Goal: Task Accomplishment & Management: Use online tool/utility

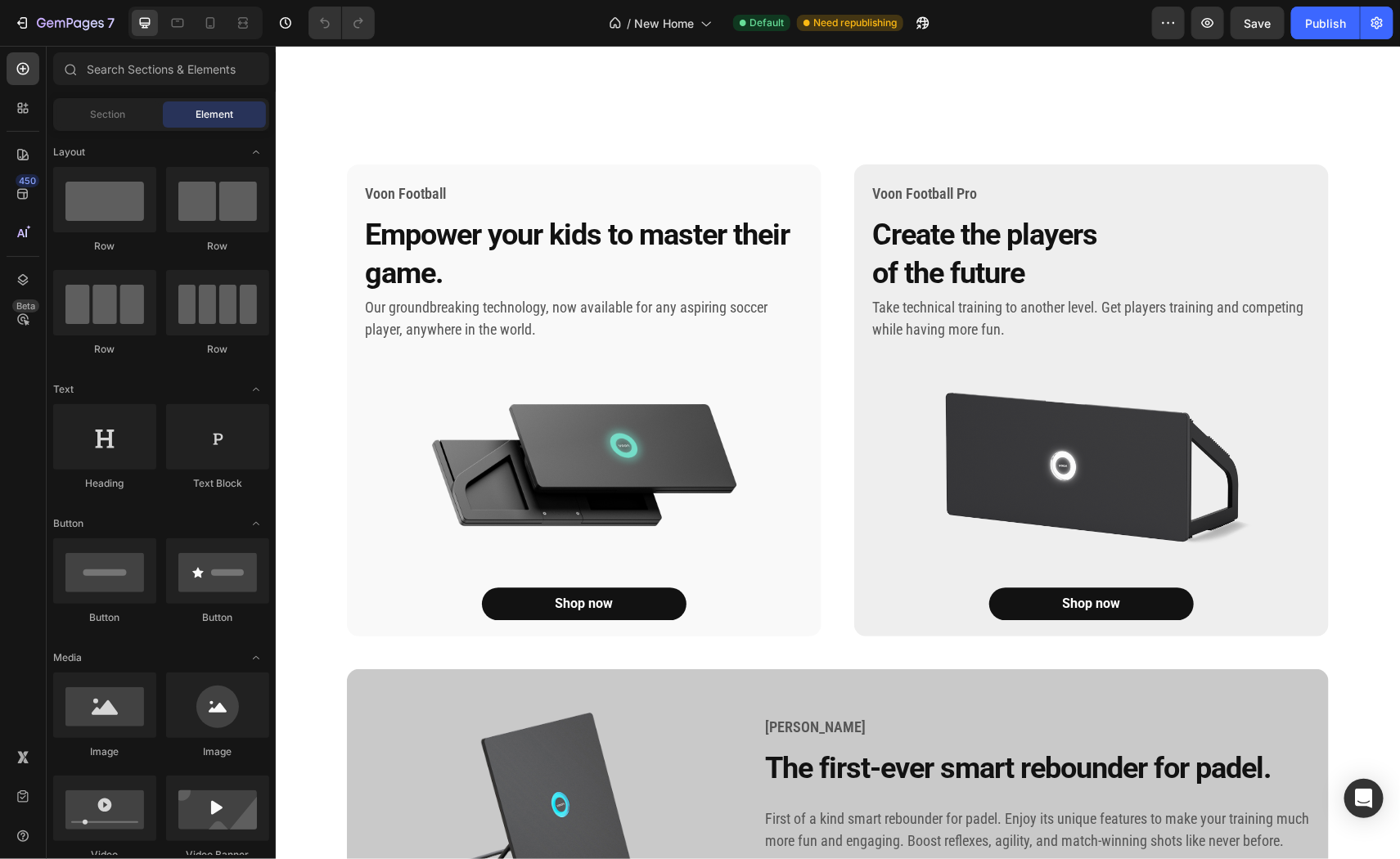
scroll to position [2020, 0]
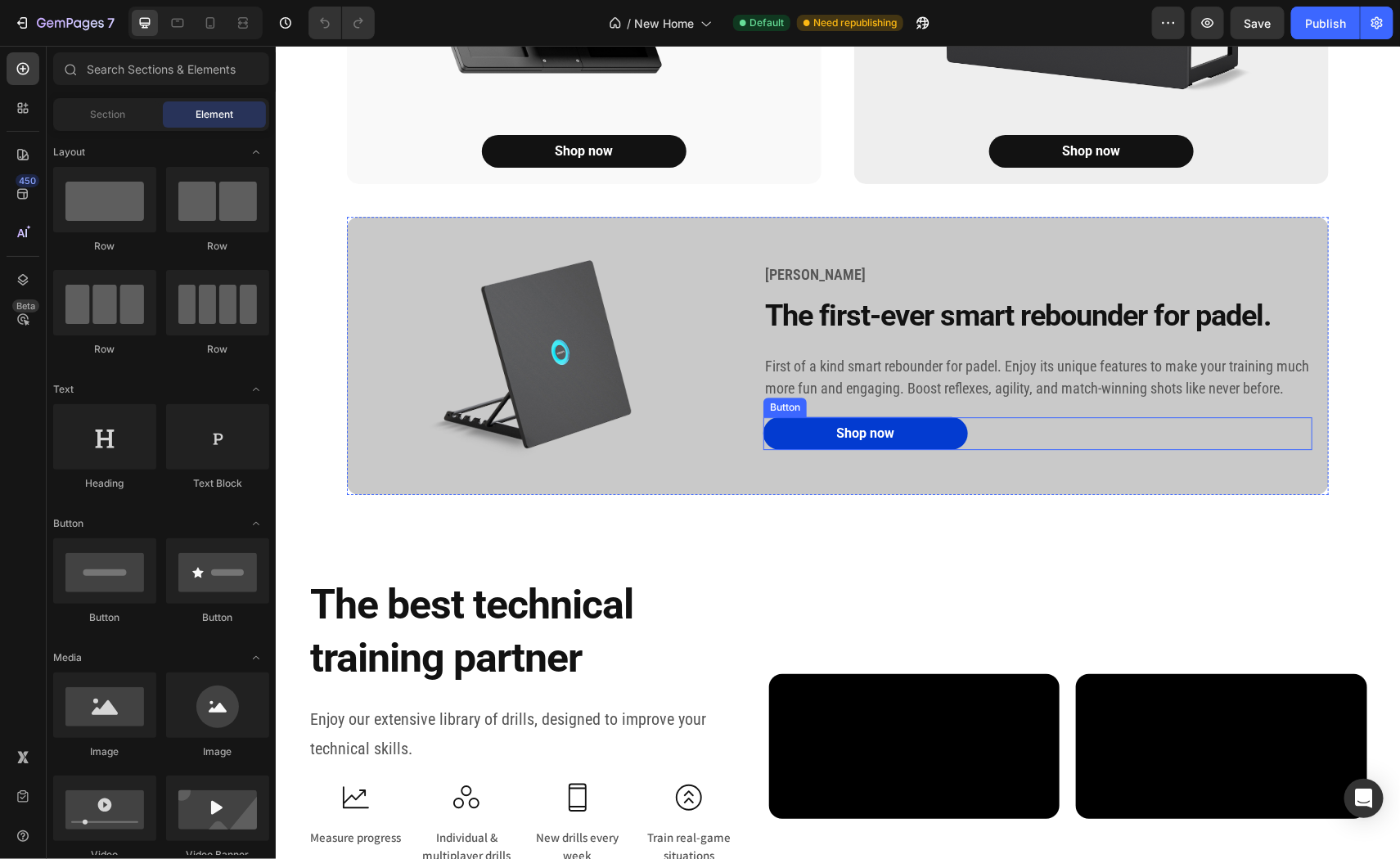
click at [800, 449] on link "Shop now" at bounding box center [865, 432] width 205 height 32
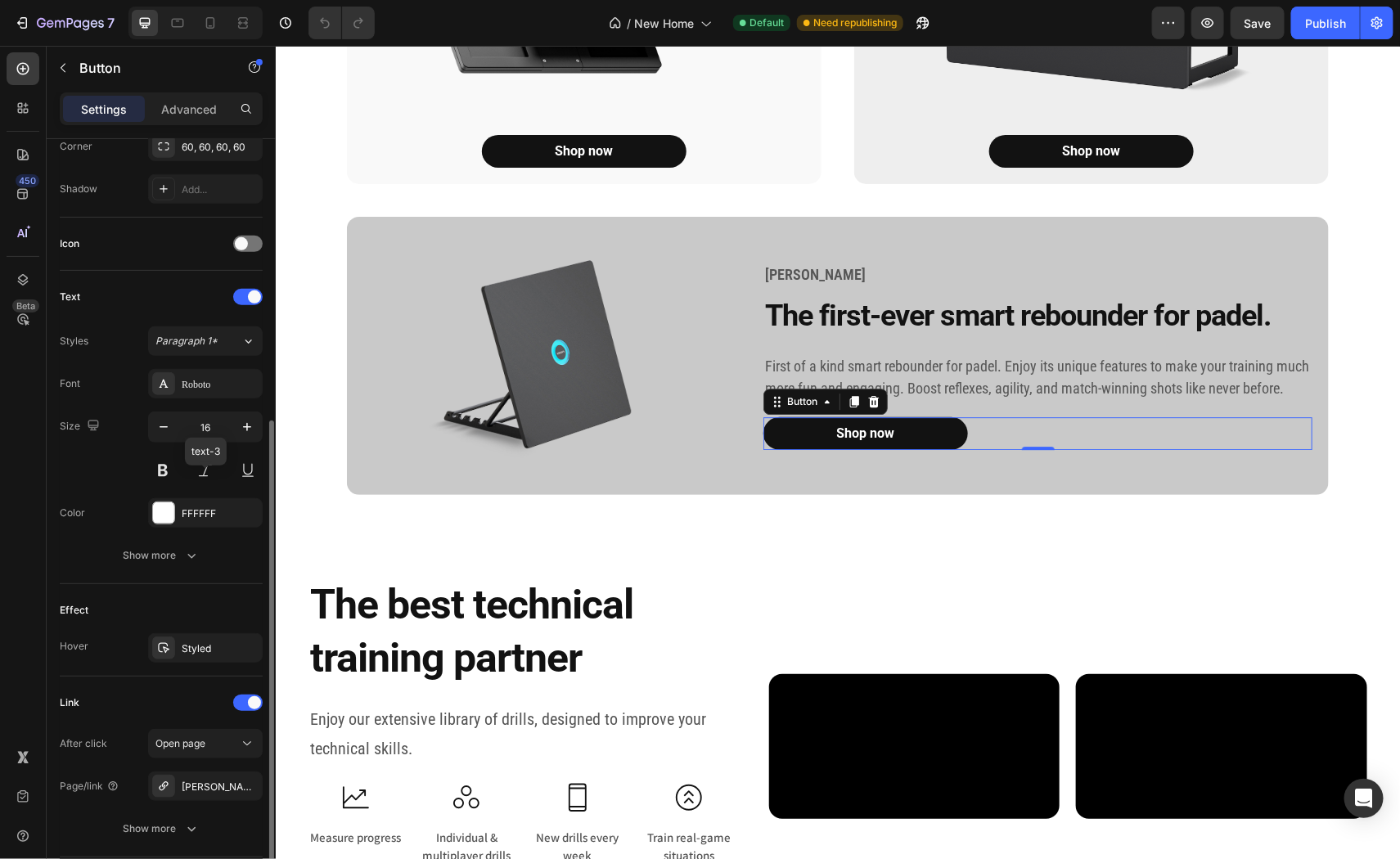
scroll to position [530, 0]
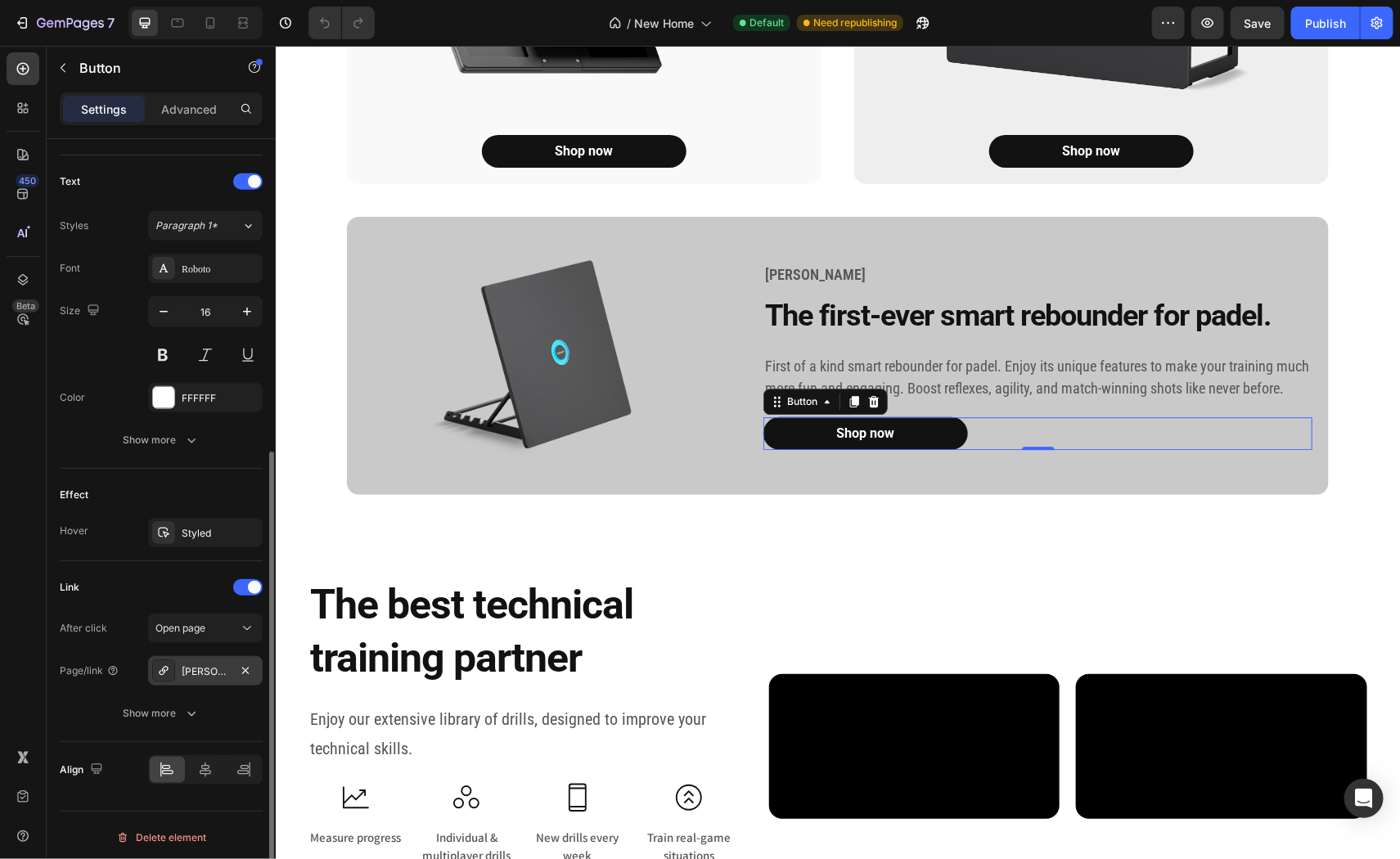
click at [212, 664] on div "[PERSON_NAME]-rebounder-smart-rebounder" at bounding box center [205, 672] width 47 height 15
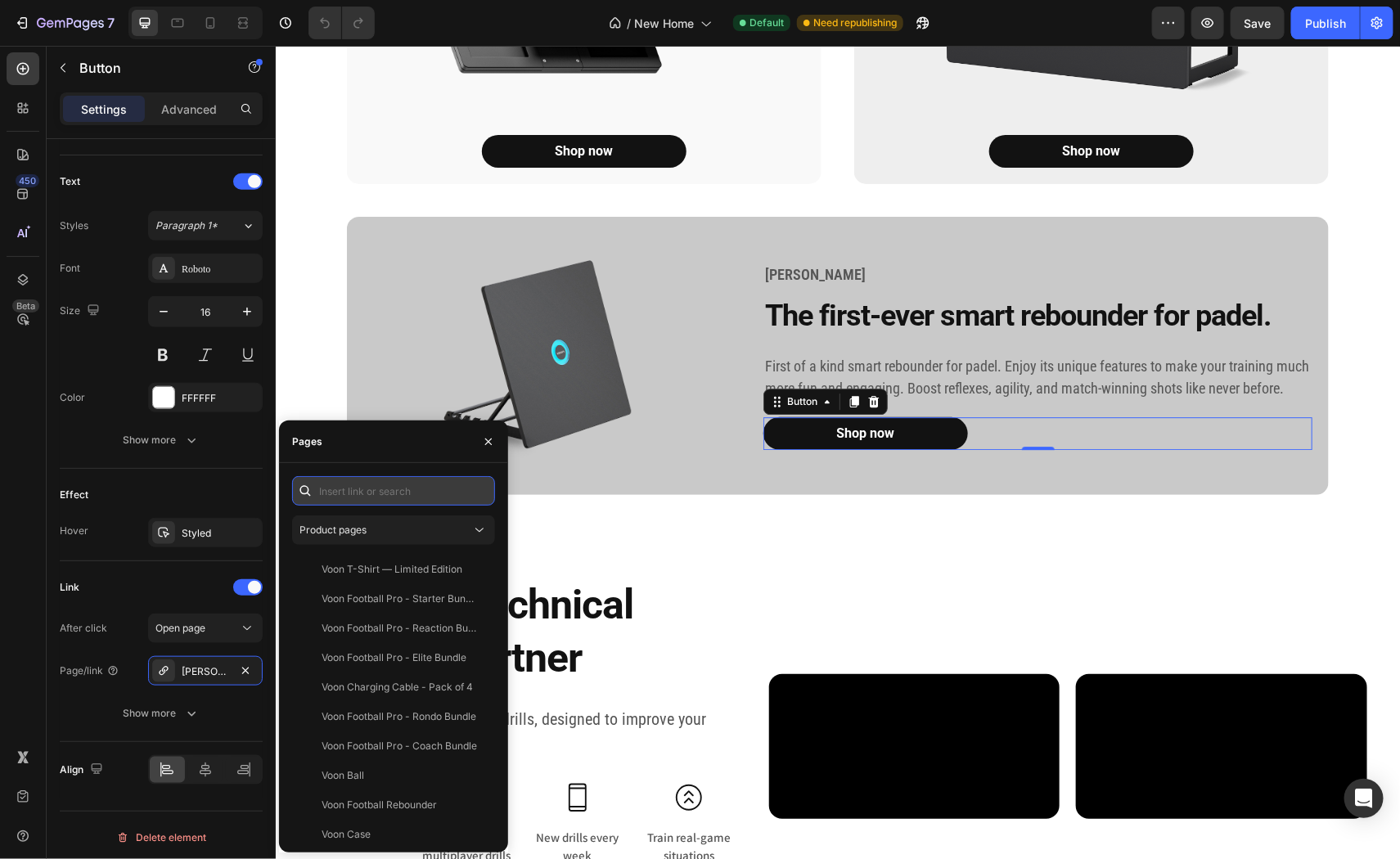
click at [332, 495] on input "text" at bounding box center [394, 490] width 203 height 29
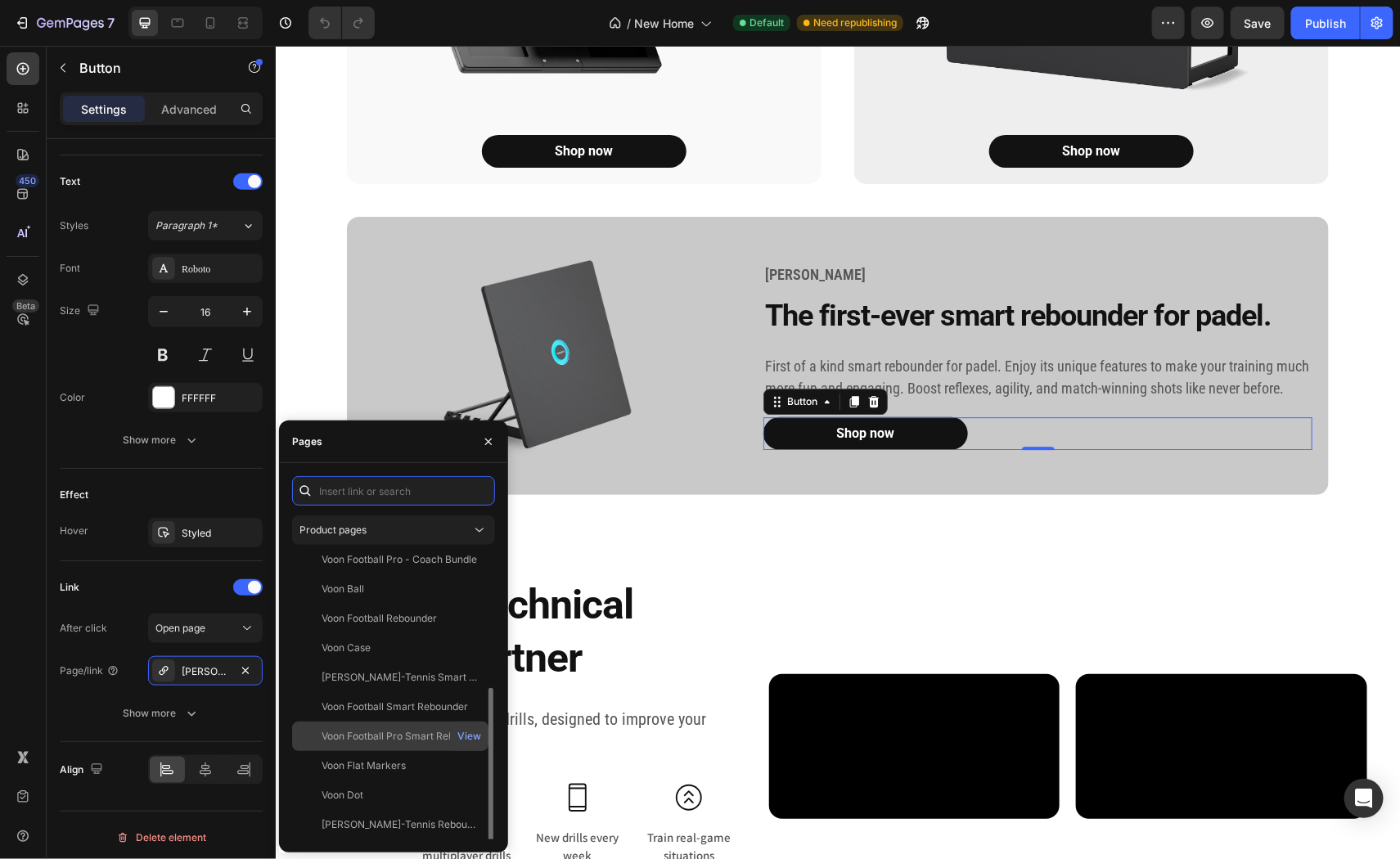
scroll to position [216, 0]
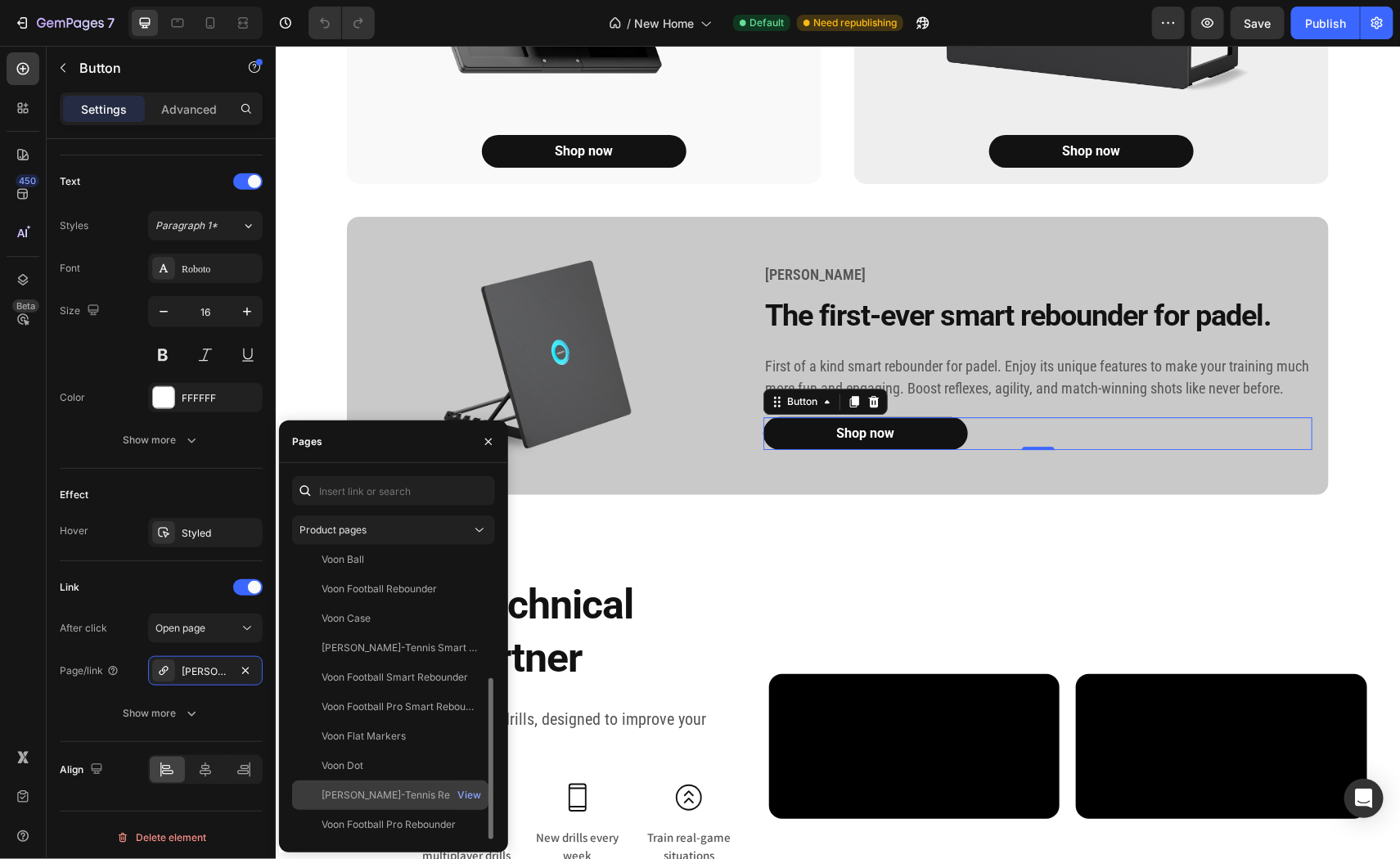
click at [350, 789] on div "[PERSON_NAME]-Tennis Rebounder" at bounding box center [400, 795] width 157 height 15
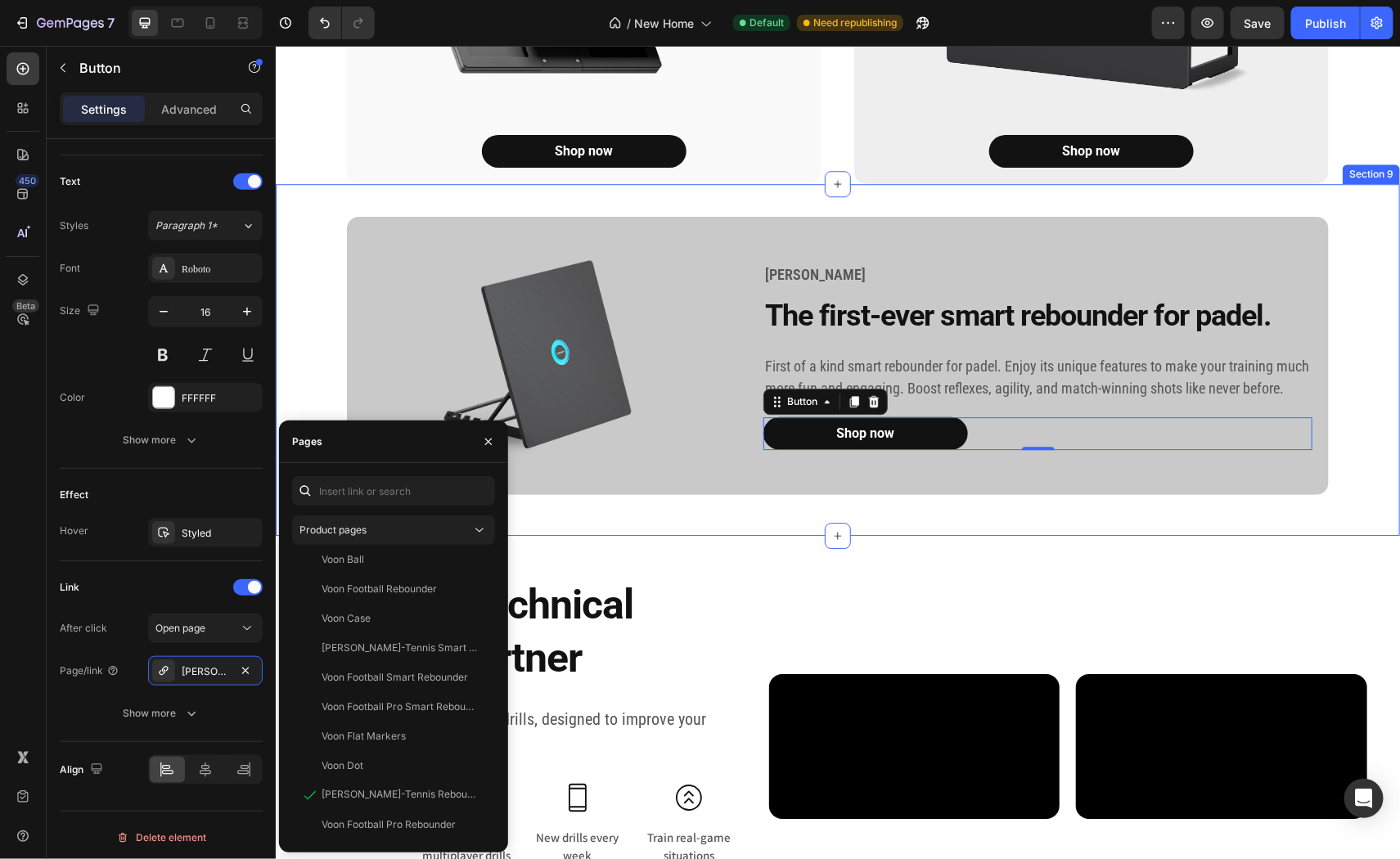
click at [304, 231] on div "[PERSON_NAME] Text block The first-ever smart rebounder for padel. Heading Firs…" at bounding box center [837, 359] width 1124 height 352
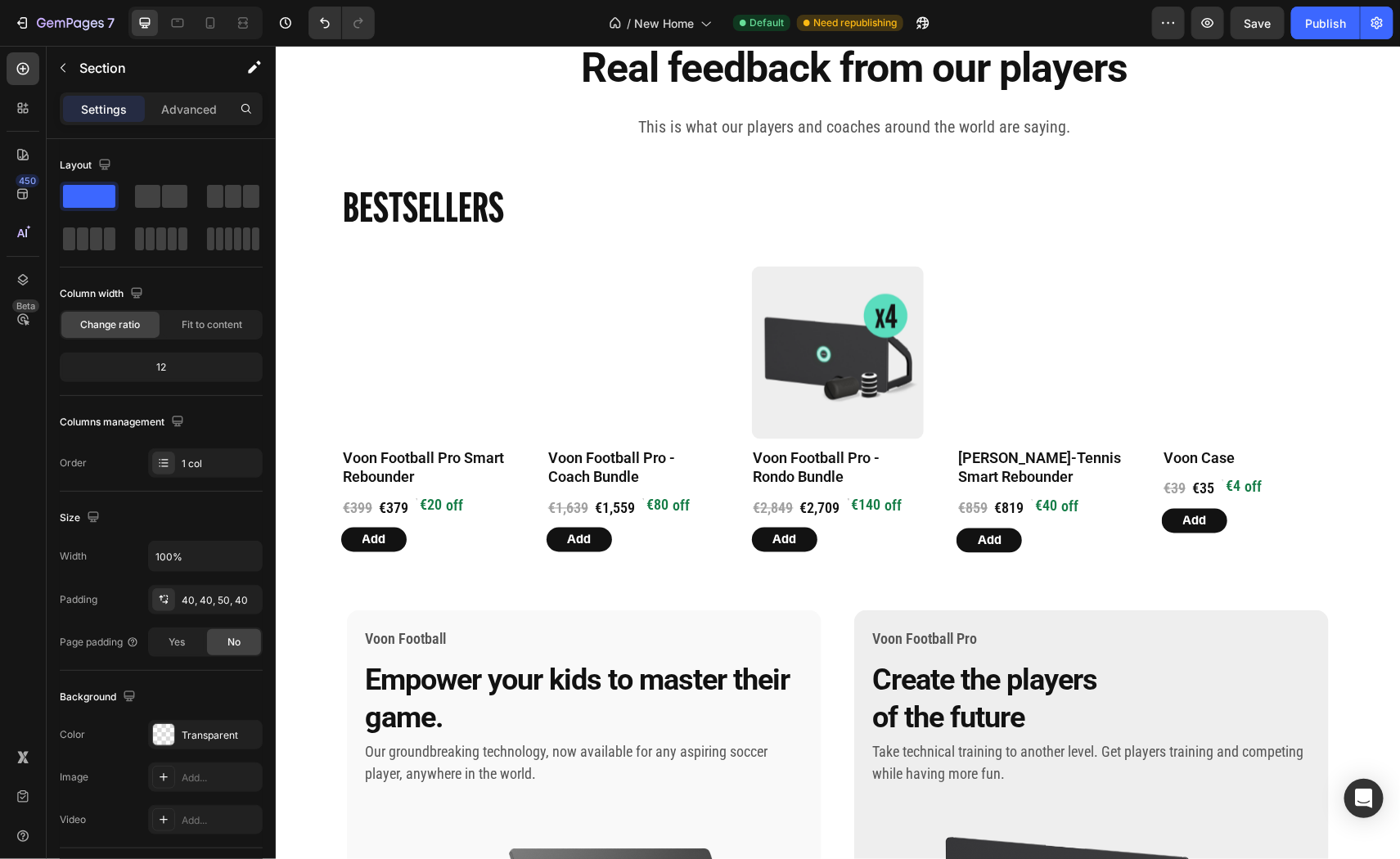
scroll to position [1111, 0]
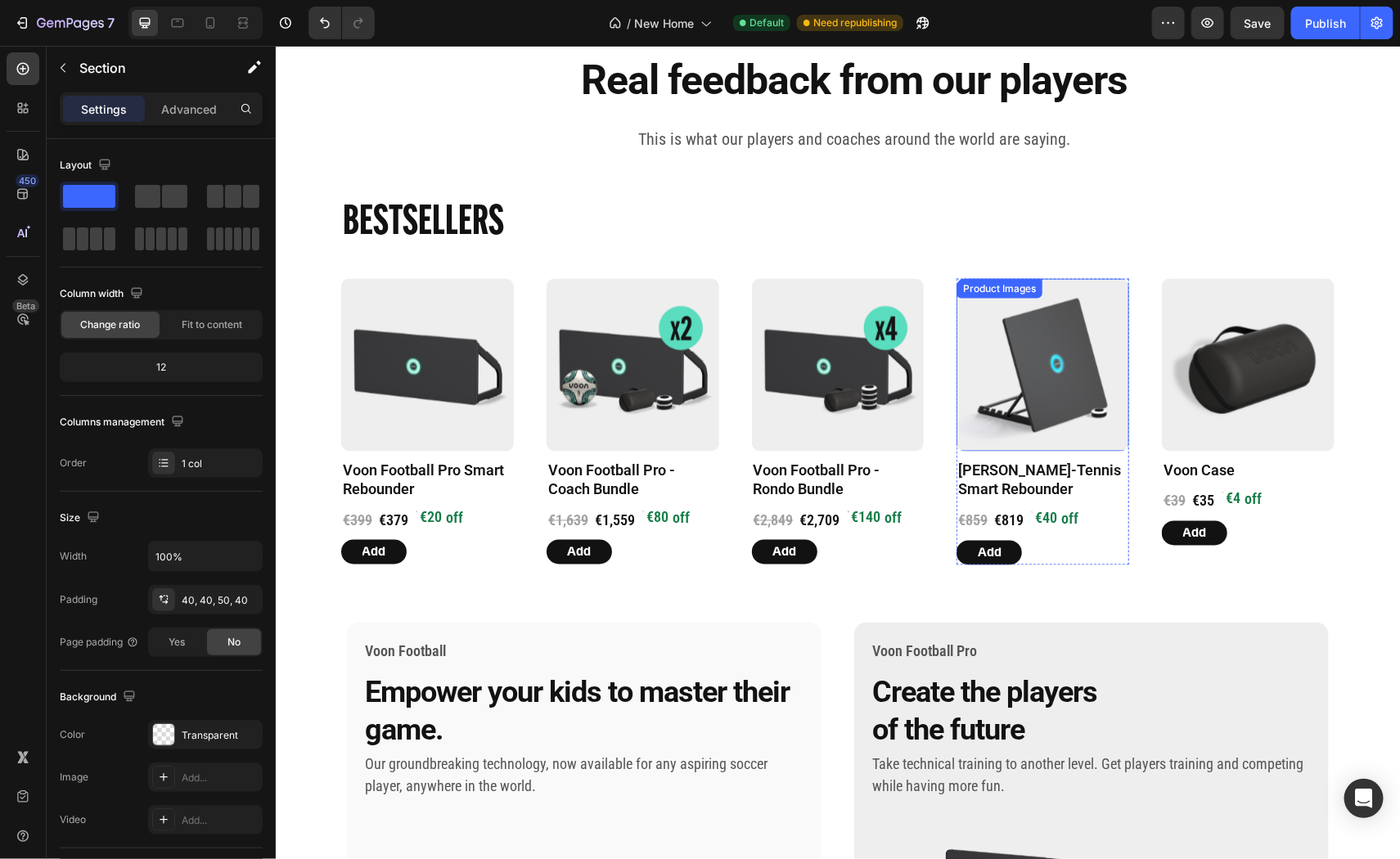
click at [962, 345] on img at bounding box center [1042, 364] width 172 height 172
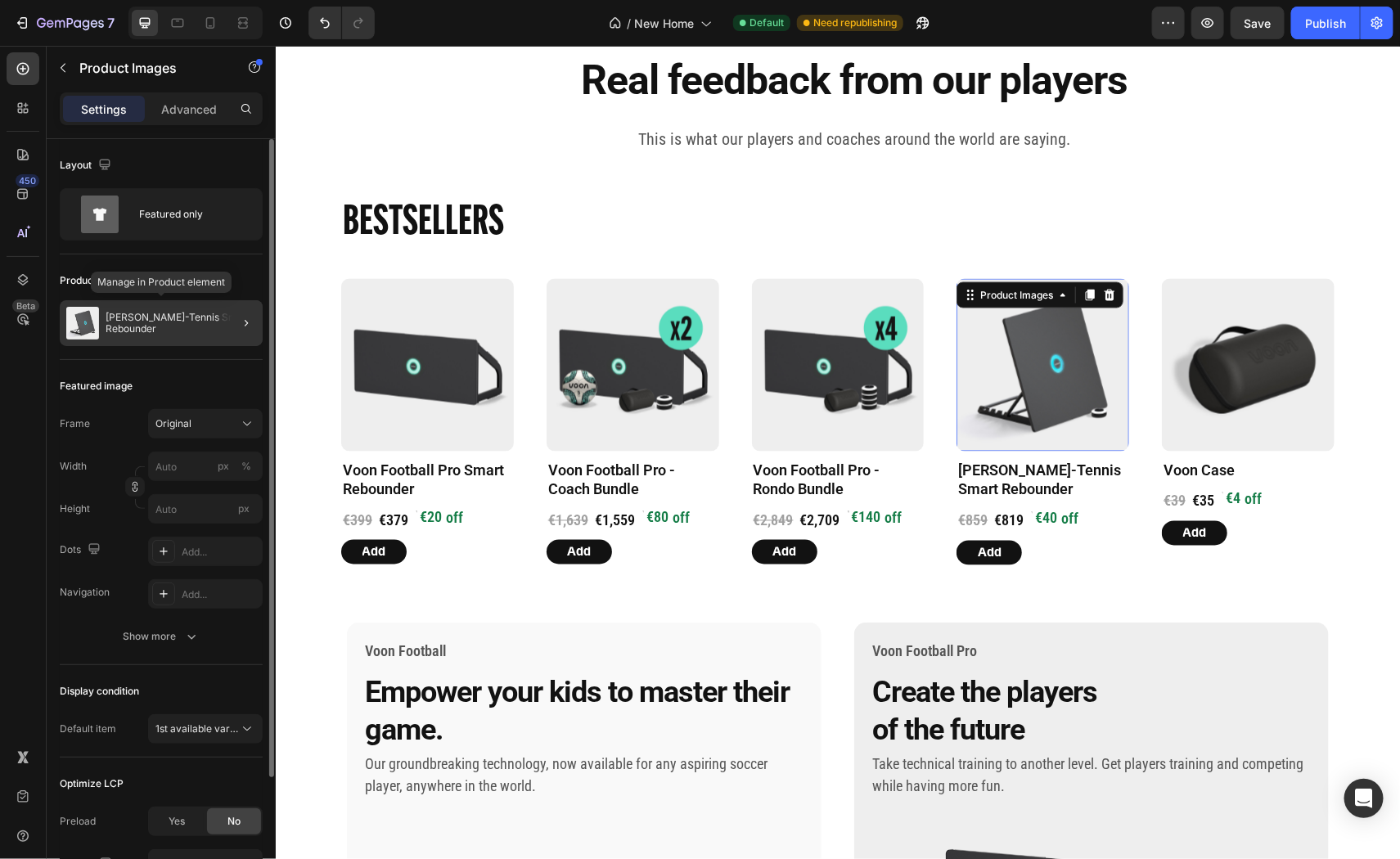
click at [186, 332] on p "[PERSON_NAME]-Tennis Smart Rebounder" at bounding box center [181, 323] width 151 height 23
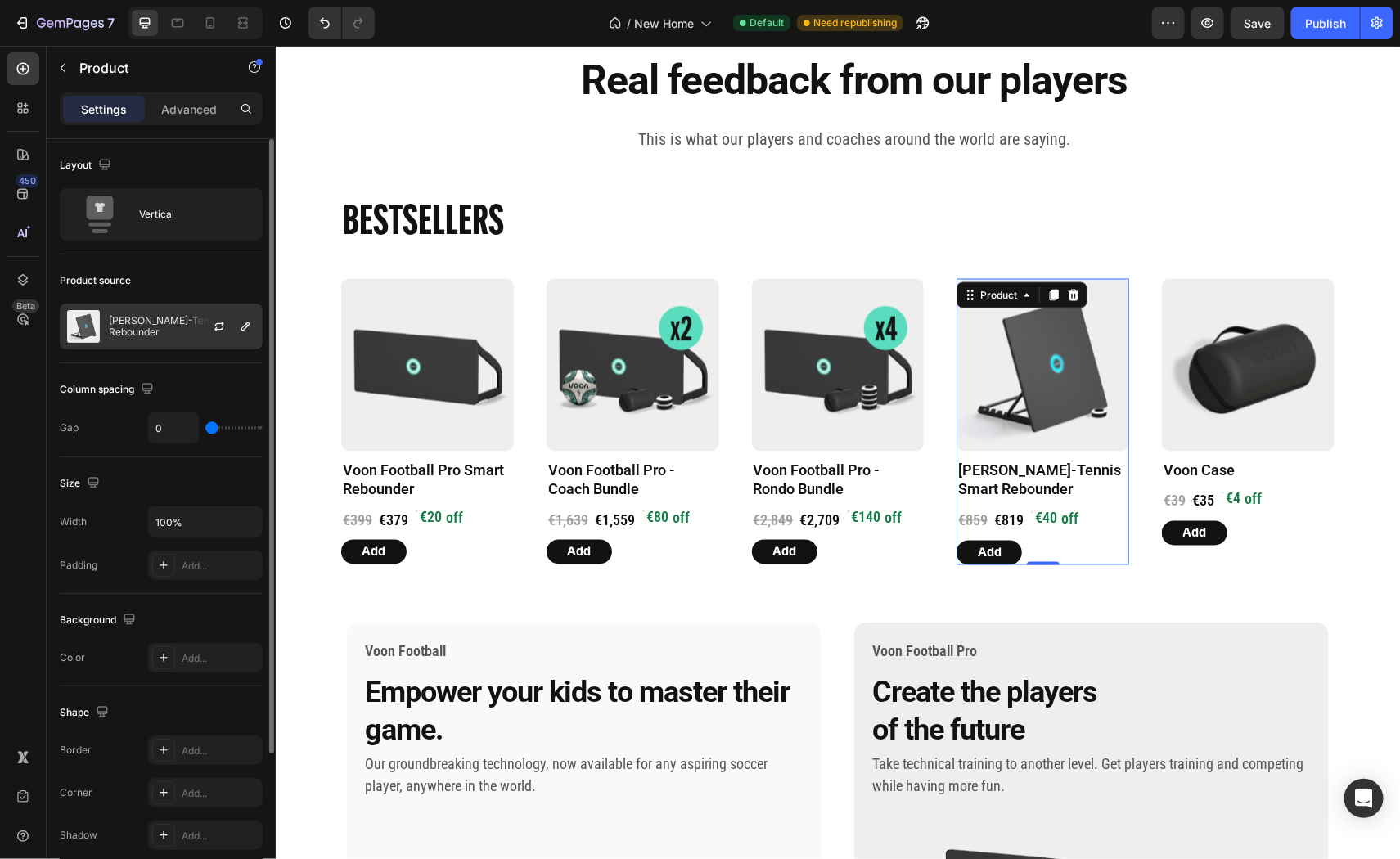
click at [162, 319] on p "[PERSON_NAME]-Tennis Smart Rebounder" at bounding box center [182, 326] width 147 height 23
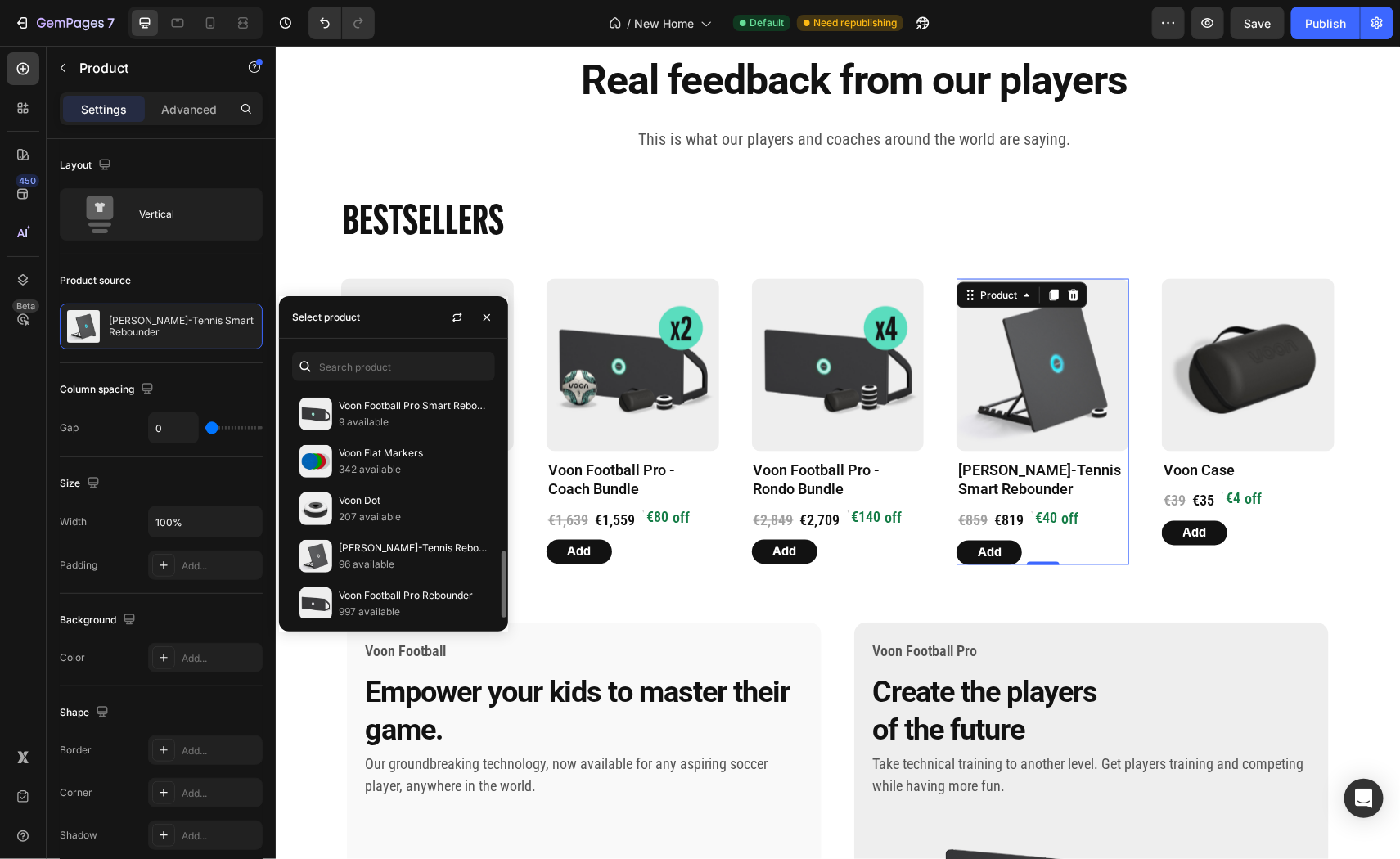
scroll to position [569, 0]
click at [423, 546] on p "[PERSON_NAME]-Tennis Rebounder" at bounding box center [413, 547] width 149 height 17
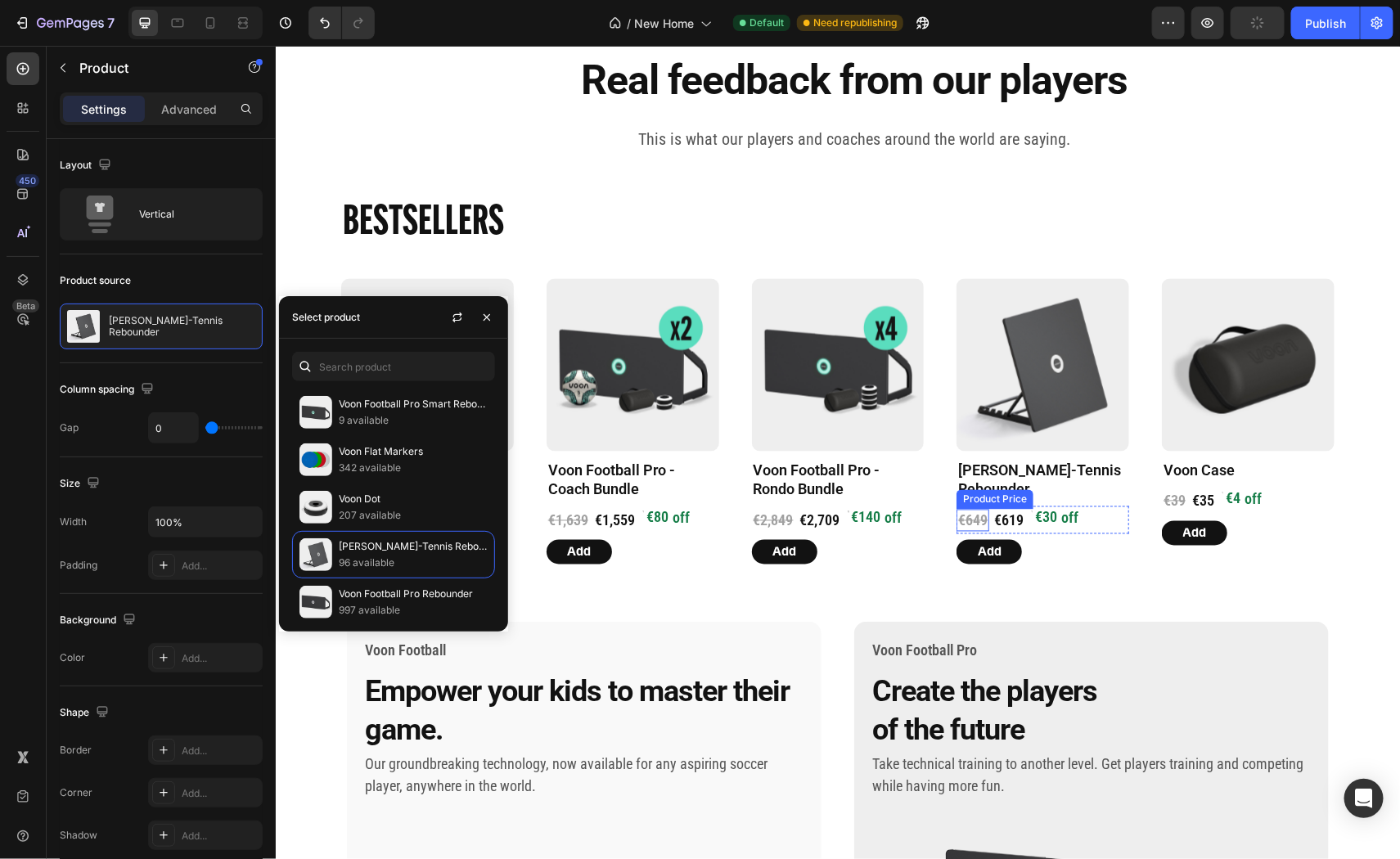
click at [985, 517] on div "€649" at bounding box center [972, 519] width 32 height 22
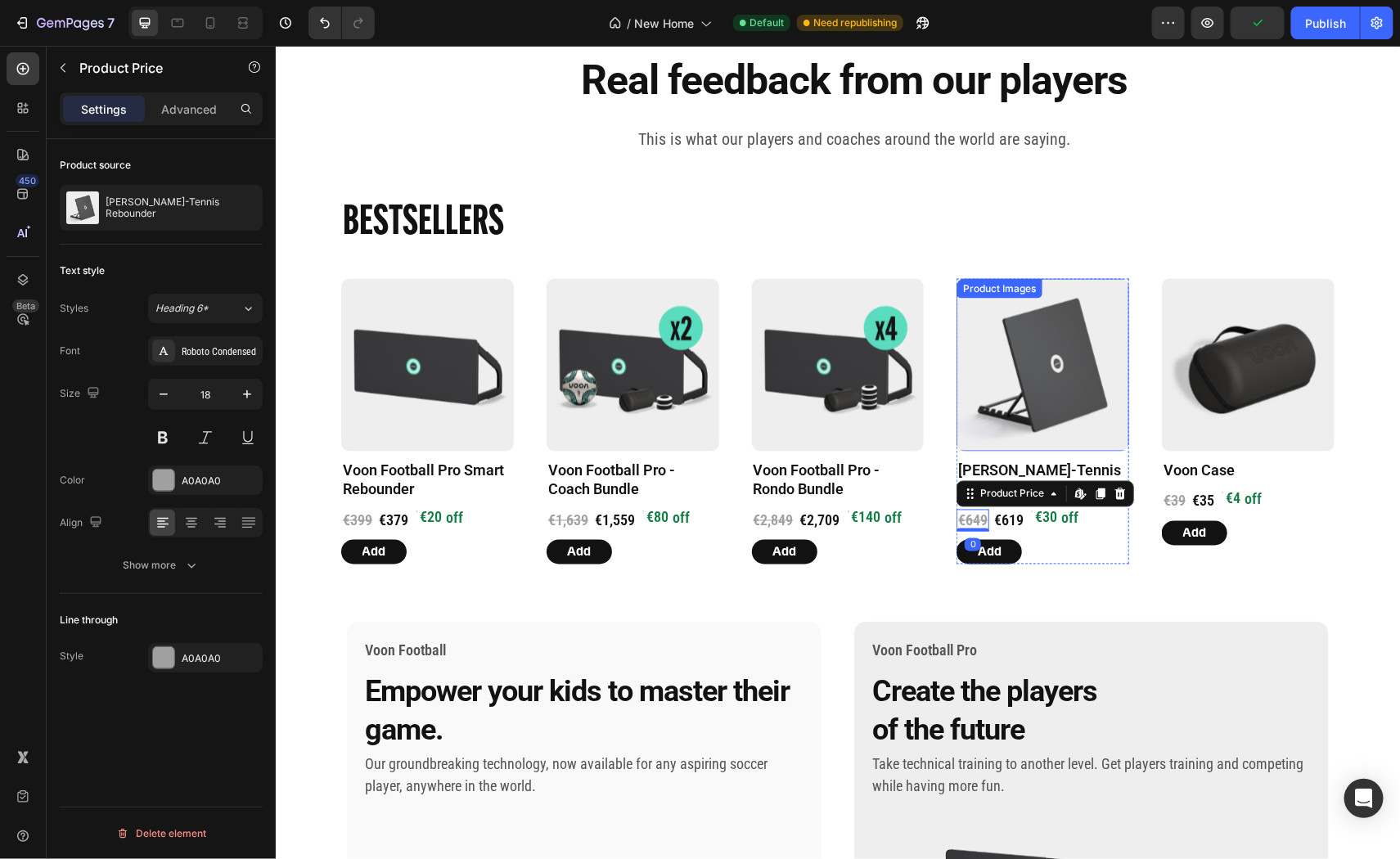
click at [996, 413] on img at bounding box center [1042, 364] width 172 height 172
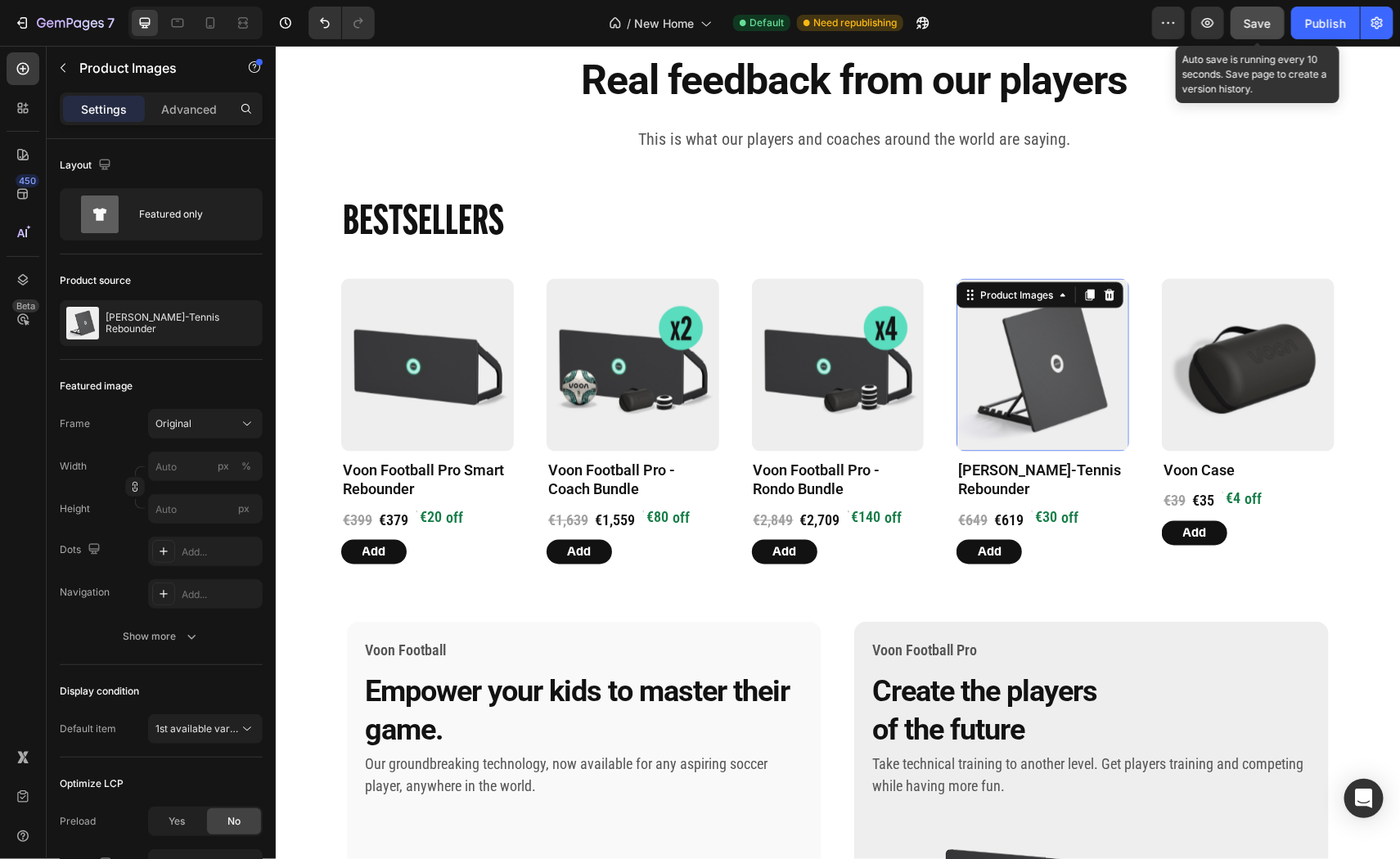
click at [1282, 27] on button "Save" at bounding box center [1258, 22] width 54 height 32
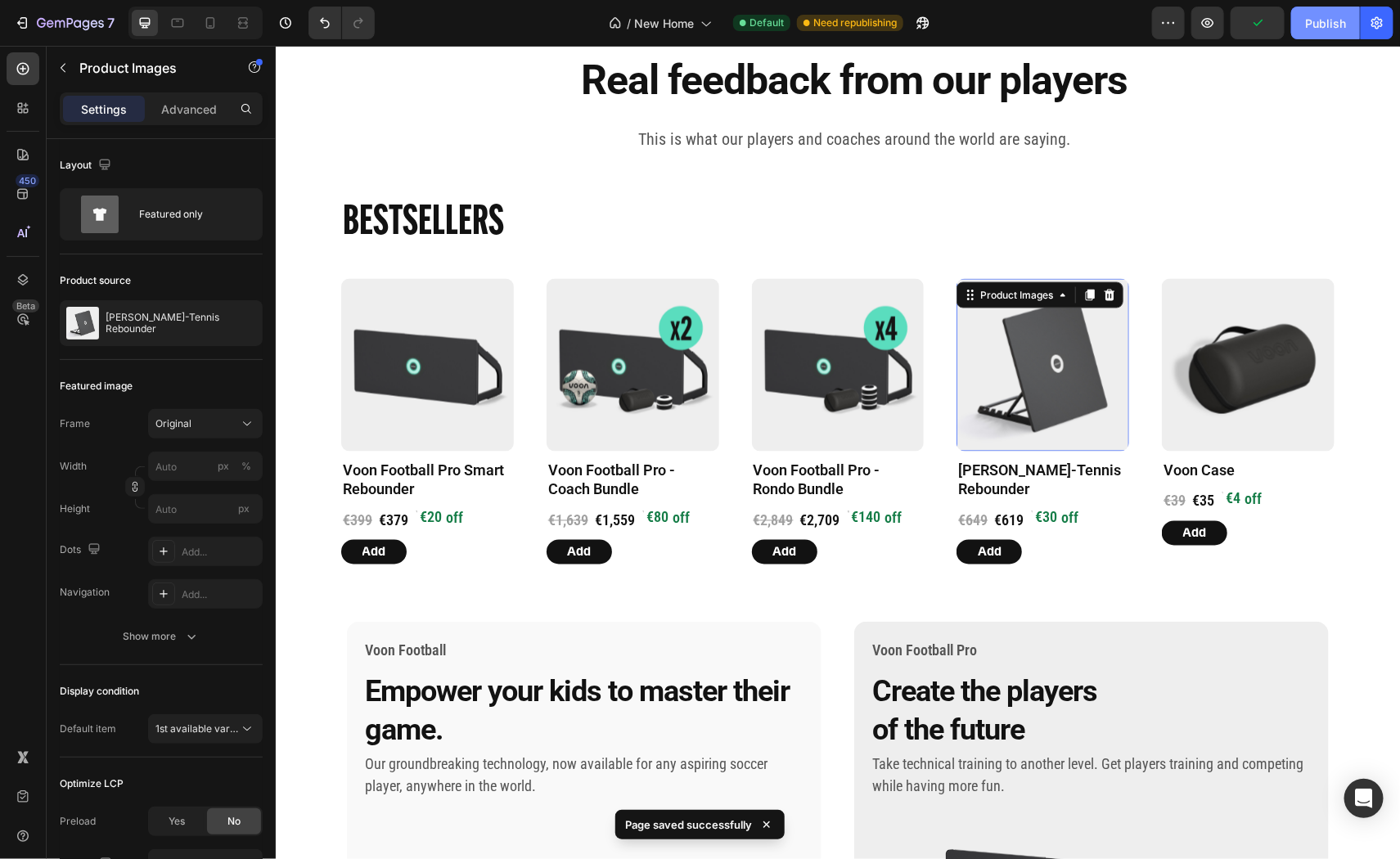
click at [1326, 23] on div "Publish" at bounding box center [1325, 23] width 41 height 17
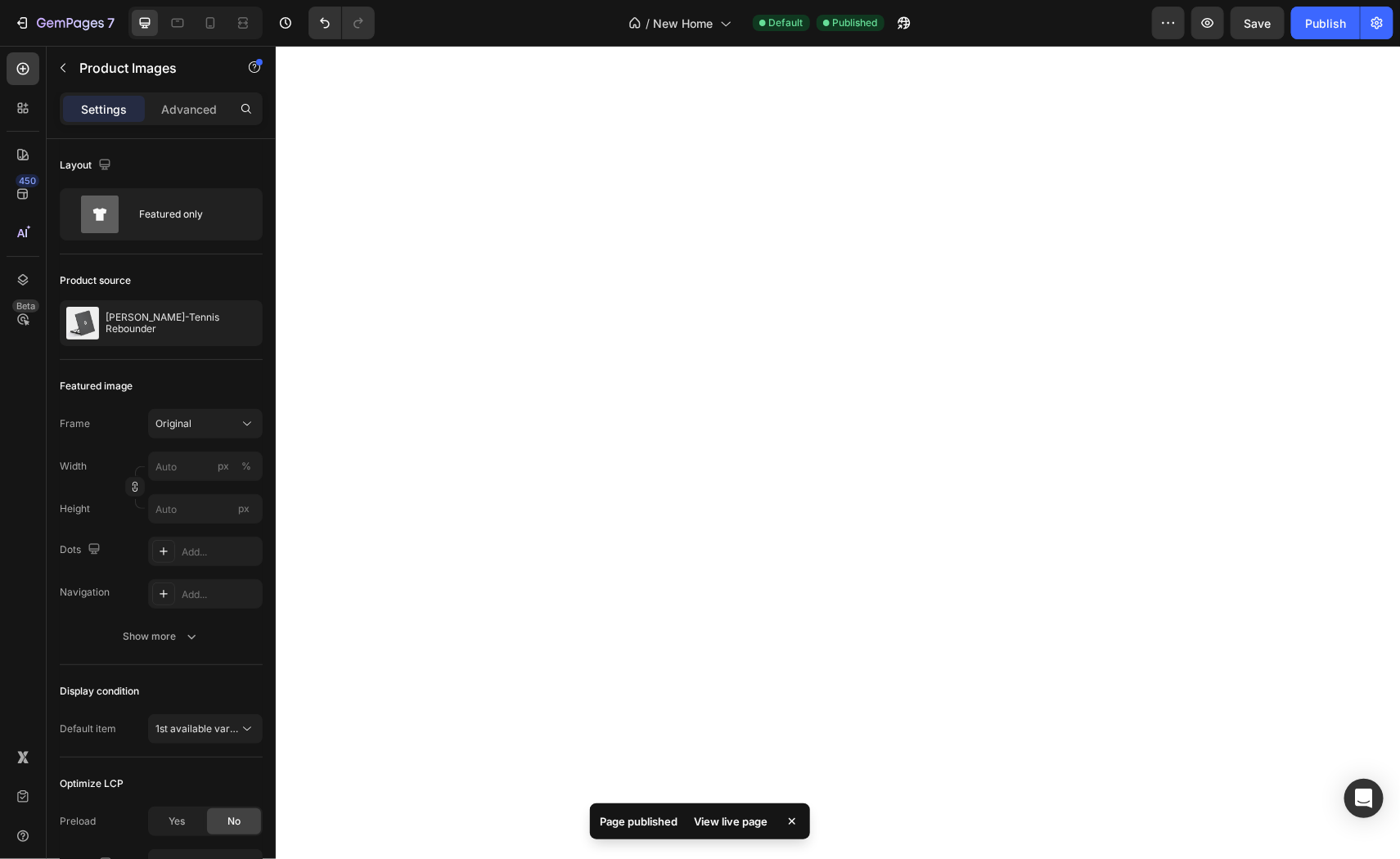
scroll to position [0, 0]
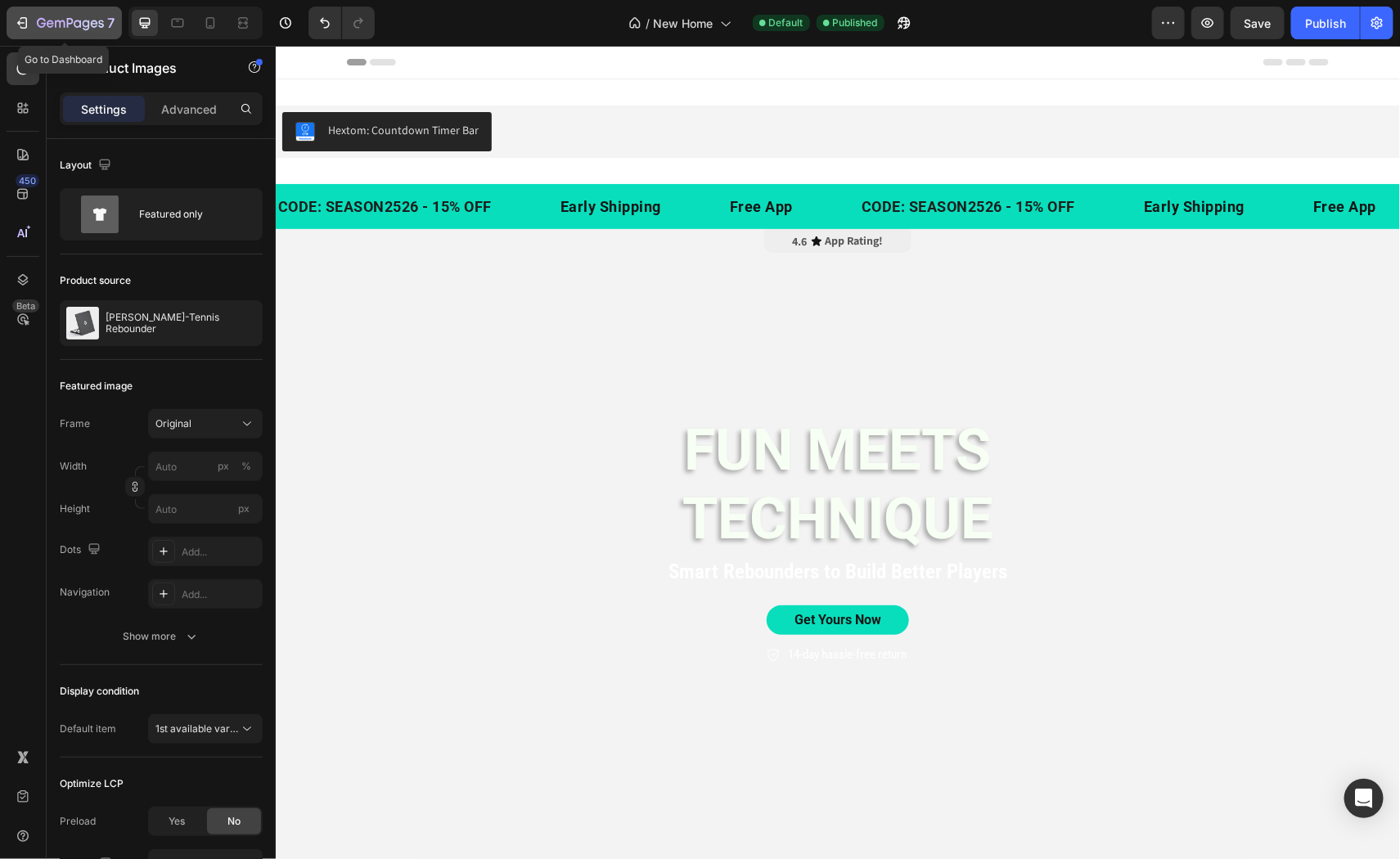
click at [24, 22] on icon "button" at bounding box center [22, 23] width 17 height 17
